Goal: Information Seeking & Learning: Learn about a topic

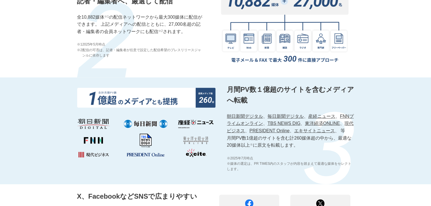
scroll to position [588, 0]
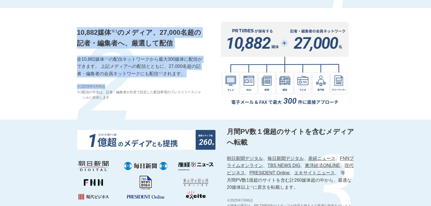
drag, startPoint x: 67, startPoint y: 31, endPoint x: 181, endPoint y: 78, distance: 123.8
click at [181, 78] on div "10,882媒体 ※1 のメディア、27,000名超の記者・編集者へ、厳選して配信 全10,882媒体 ※1 の配信ネットワークから最大300媒体に配信ができ…" at bounding box center [215, 64] width 431 height 112
click at [181, 78] on div "10,882媒体 ※1 のメディア、27,000名超の記者・編集者へ、厳選して配信 全10,882媒体 ※1 の配信ネットワークから最大300媒体に配信ができ…" at bounding box center [140, 63] width 127 height 73
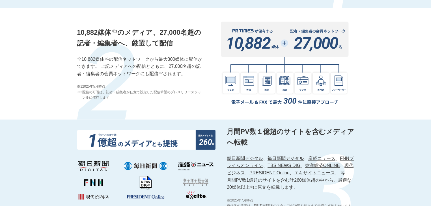
click at [134, 57] on p "全10,882媒体 ※1 の配信ネットワークから最大300媒体に配信ができます。 上記メディアへの配信とともに、27,000名超の記者・編集者の会員ネットワー…" at bounding box center [140, 67] width 127 height 22
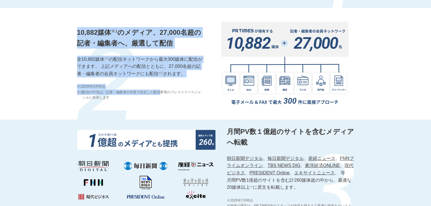
drag, startPoint x: 71, startPoint y: 33, endPoint x: 162, endPoint y: 90, distance: 107.7
click at [162, 90] on div "10,882媒体 ※1 のメディア、27,000名超の記者・編集者へ、厳選して配信 全10,882媒体 ※1 の配信ネットワークから最大300媒体に配信ができ…" at bounding box center [215, 64] width 431 height 112
click at [162, 90] on span "配信の可否は、記者・編集者が任意で設定した配信希望のプレスリリースジャンルに依存します" at bounding box center [143, 95] width 122 height 11
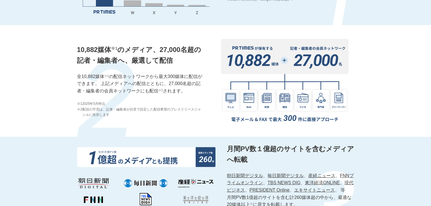
scroll to position [542, 0]
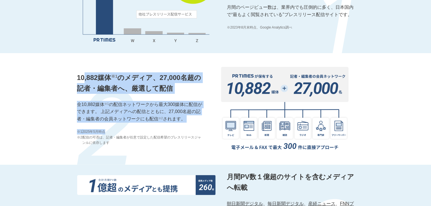
drag, startPoint x: 84, startPoint y: 77, endPoint x: 154, endPoint y: 123, distance: 83.3
click at [154, 123] on div "10,882媒体 ※1 のメディア、27,000名超の記者・編集者へ、厳選して配信 全10,882媒体 ※1 の配信ネットワークから最大300媒体に配信ができ…" at bounding box center [140, 108] width 127 height 73
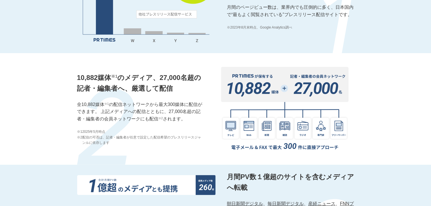
click at [137, 107] on p "全10,882媒体 ※1 の配信ネットワークから最大300媒体に配信ができます。 上記メディアへの配信とともに、27,000名超の記者・編集者の会員ネットワー…" at bounding box center [140, 112] width 127 height 22
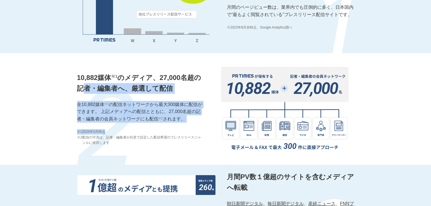
drag, startPoint x: 82, startPoint y: 84, endPoint x: 173, endPoint y: 130, distance: 101.2
click at [173, 130] on div "10,882媒体 ※1 のメディア、27,000名超の記者・編集者へ、厳選して配信 全10,882媒体 ※1 の配信ネットワークから最大300媒体に配信ができ…" at bounding box center [140, 108] width 127 height 73
click at [173, 130] on p "※1 [DATE]時点" at bounding box center [140, 131] width 127 height 5
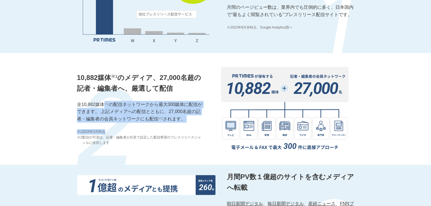
drag, startPoint x: 179, startPoint y: 126, endPoint x: 102, endPoint y: 98, distance: 81.6
click at [102, 98] on div "10,882媒体 ※1 のメディア、27,000名超の記者・編集者へ、厳選して配信 全10,882媒体 ※1 の配信ネットワークから最大300媒体に配信ができ…" at bounding box center [140, 108] width 127 height 73
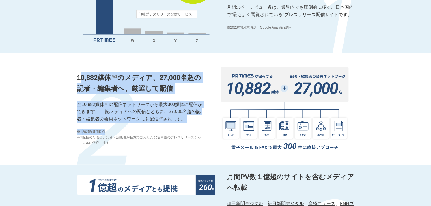
drag, startPoint x: 82, startPoint y: 73, endPoint x: 166, endPoint y: 128, distance: 100.6
click at [166, 128] on div "10,882媒体 ※1 のメディア、27,000名超の記者・編集者へ、厳選して配信 全10,882媒体 ※1 の配信ネットワークから最大300媒体に配信ができ…" at bounding box center [140, 108] width 127 height 73
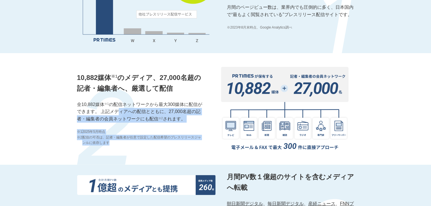
drag, startPoint x: 163, startPoint y: 140, endPoint x: 118, endPoint y: 111, distance: 54.1
click at [118, 111] on div "10,882媒体 ※1 のメディア、27,000名超の記者・編集者へ、厳選して配信 全10,882媒体 ※1 の配信ネットワークから最大300媒体に配信ができ…" at bounding box center [140, 108] width 127 height 73
click at [118, 111] on p "全10,882媒体 ※1 の配信ネットワークから最大300媒体に配信ができます。 上記メディアへの配信とともに、27,000名超の記者・編集者の会員ネットワー…" at bounding box center [140, 112] width 127 height 22
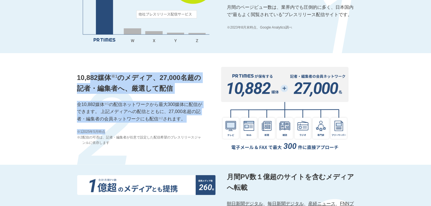
drag, startPoint x: 91, startPoint y: 81, endPoint x: 184, endPoint y: 132, distance: 106.0
click at [184, 132] on div "10,882媒体 ※1 のメディア、27,000名超の記者・編集者へ、厳選して配信 全10,882媒体 ※1 の配信ネットワークから最大300媒体に配信ができ…" at bounding box center [140, 108] width 127 height 73
click at [184, 132] on p "※1 [DATE]時点" at bounding box center [140, 131] width 127 height 5
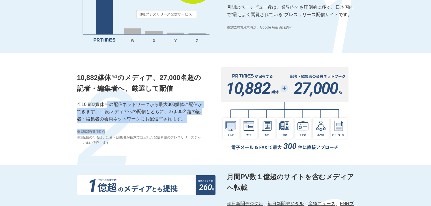
drag, startPoint x: 168, startPoint y: 126, endPoint x: 106, endPoint y: 106, distance: 65.9
click at [106, 106] on div "10,882媒体 ※1 のメディア、27,000名超の記者・編集者へ、厳選して配信 全10,882媒体 ※1 の配信ネットワークから最大300媒体に配信ができ…" at bounding box center [140, 108] width 127 height 73
click at [106, 106] on p "全10,882媒体 ※1 の配信ネットワークから最大300媒体に配信ができます。 上記メディアへの配信とともに、27,000名超の記者・編集者の会員ネットワー…" at bounding box center [140, 112] width 127 height 22
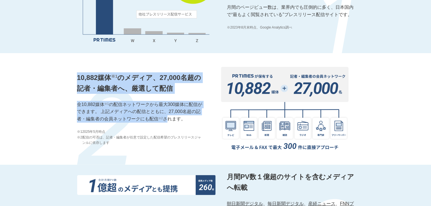
drag, startPoint x: 72, startPoint y: 79, endPoint x: 168, endPoint y: 121, distance: 104.5
click at [168, 121] on div "10,882媒体 ※1 のメディア、27,000名超の記者・編集者へ、厳選して配信 全10,882媒体 ※1 の配信ネットワークから最大300媒体に配信ができ…" at bounding box center [215, 109] width 431 height 112
click at [168, 121] on p "全10,882媒体 ※1 の配信ネットワークから最大300媒体に配信ができます。 上記メディアへの配信とともに、27,000名超の記者・編集者の会員ネットワー…" at bounding box center [140, 112] width 127 height 22
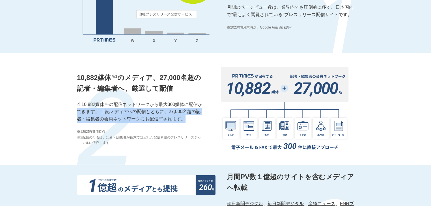
drag, startPoint x: 184, startPoint y: 120, endPoint x: 79, endPoint y: 109, distance: 106.0
click at [79, 109] on p "全10,882媒体 ※1 の配信ネットワークから最大300媒体に配信ができます。 上記メディアへの配信とともに、27,000名超の記者・編集者の会員ネットワー…" at bounding box center [140, 112] width 127 height 22
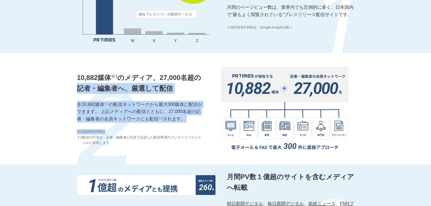
drag, startPoint x: 144, startPoint y: 91, endPoint x: 160, endPoint y: 133, distance: 45.5
click at [160, 133] on div "10,882媒体 ※1 のメディア、27,000名超の記者・編集者へ、厳選して配信 全10,882媒体 ※1 の配信ネットワークから最大300媒体に配信ができ…" at bounding box center [140, 108] width 127 height 73
click at [160, 133] on p "※1 [DATE]時点" at bounding box center [140, 131] width 127 height 5
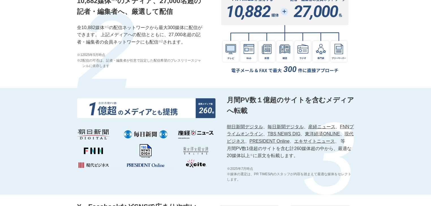
scroll to position [633, 0]
